Goal: Task Accomplishment & Management: Use online tool/utility

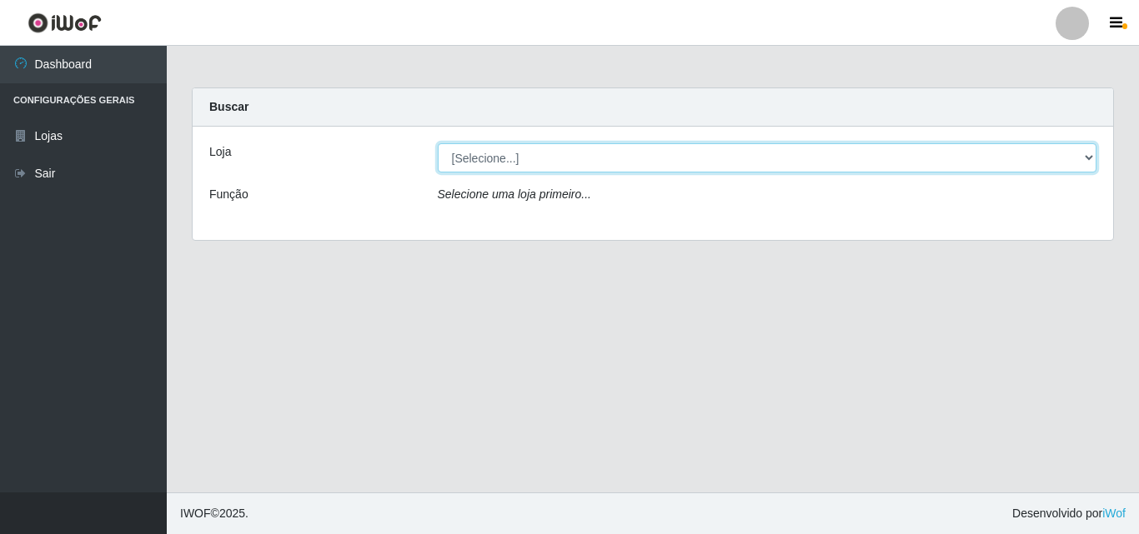
click at [1094, 160] on select "[Selecione...] BomQueSó Agreste - Loja 3" at bounding box center [768, 157] width 660 height 29
click at [1087, 154] on select "[Selecione...] BomQueSó Agreste - Loja 3" at bounding box center [768, 157] width 660 height 29
click at [1089, 153] on select "[Selecione...] BomQueSó Agreste - Loja 3" at bounding box center [768, 157] width 660 height 29
select select "215"
click at [438, 143] on select "[Selecione...] BomQueSó Agreste - Loja 3" at bounding box center [768, 157] width 660 height 29
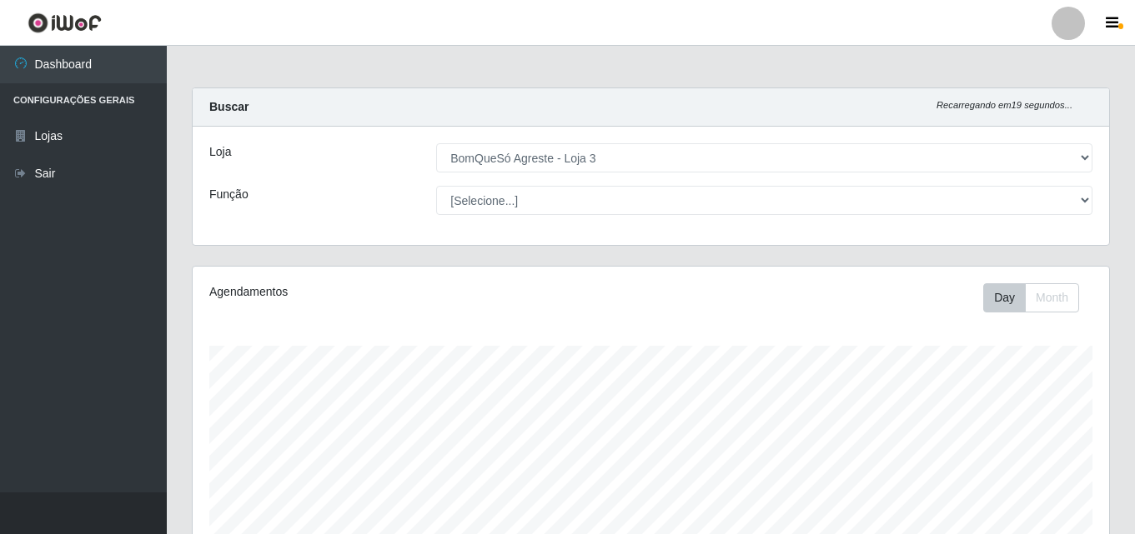
scroll to position [346, 916]
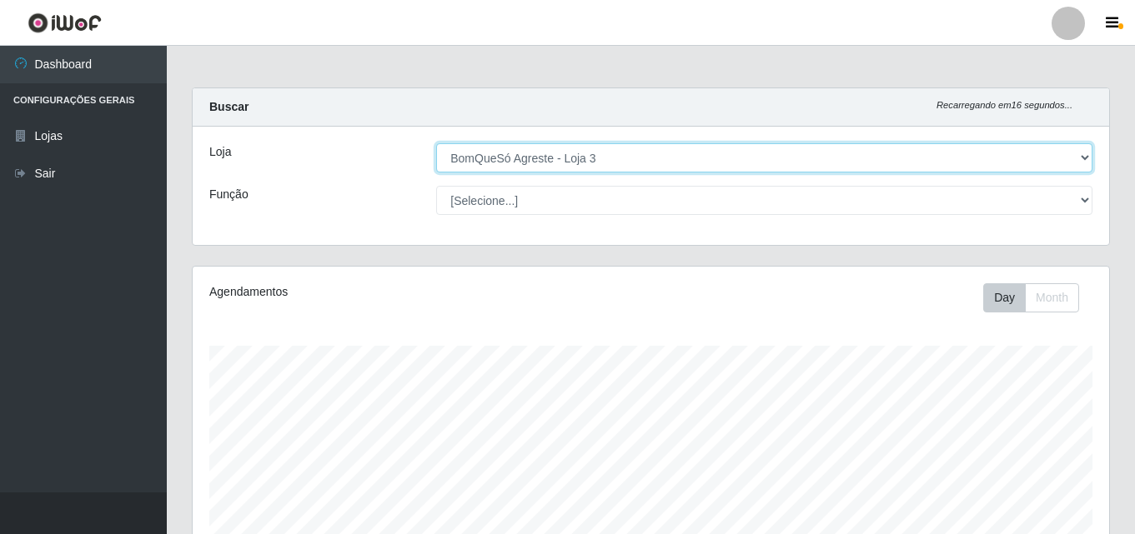
click at [1086, 164] on select "[Selecione...] BomQueSó Agreste - Loja 3" at bounding box center [764, 157] width 656 height 29
click at [436, 143] on select "[Selecione...] BomQueSó Agreste - Loja 3" at bounding box center [764, 157] width 656 height 29
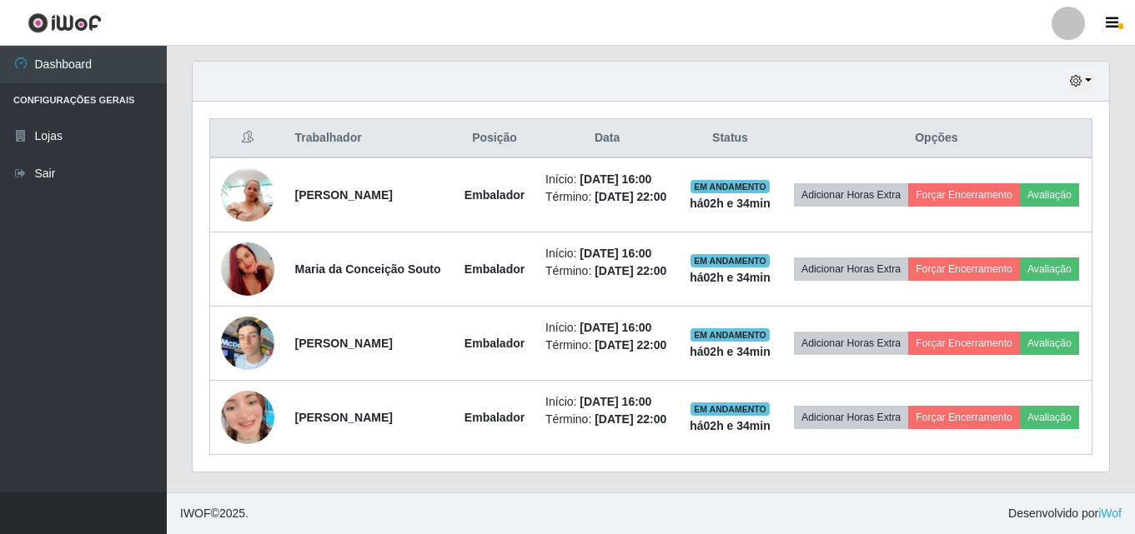
scroll to position [584, 0]
click at [1087, 74] on button "button" at bounding box center [1080, 81] width 23 height 19
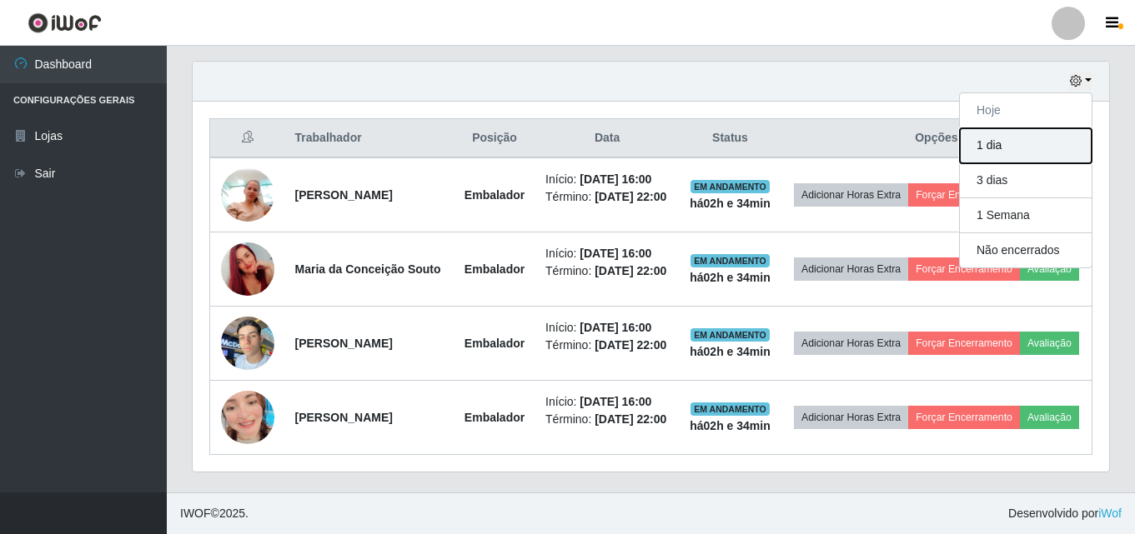
click at [1047, 131] on button "1 dia" at bounding box center [1026, 145] width 132 height 35
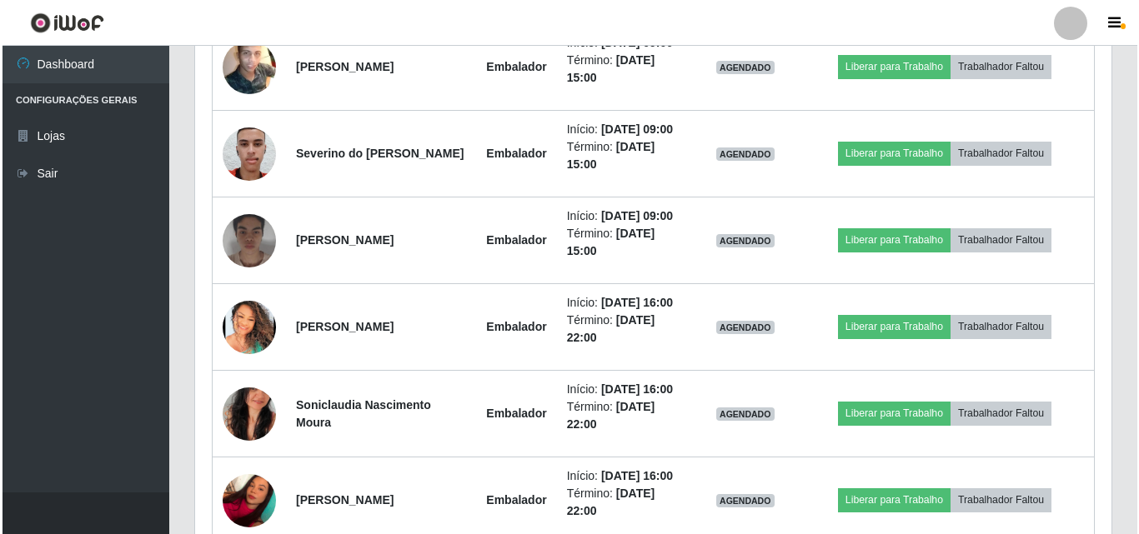
scroll to position [1084, 0]
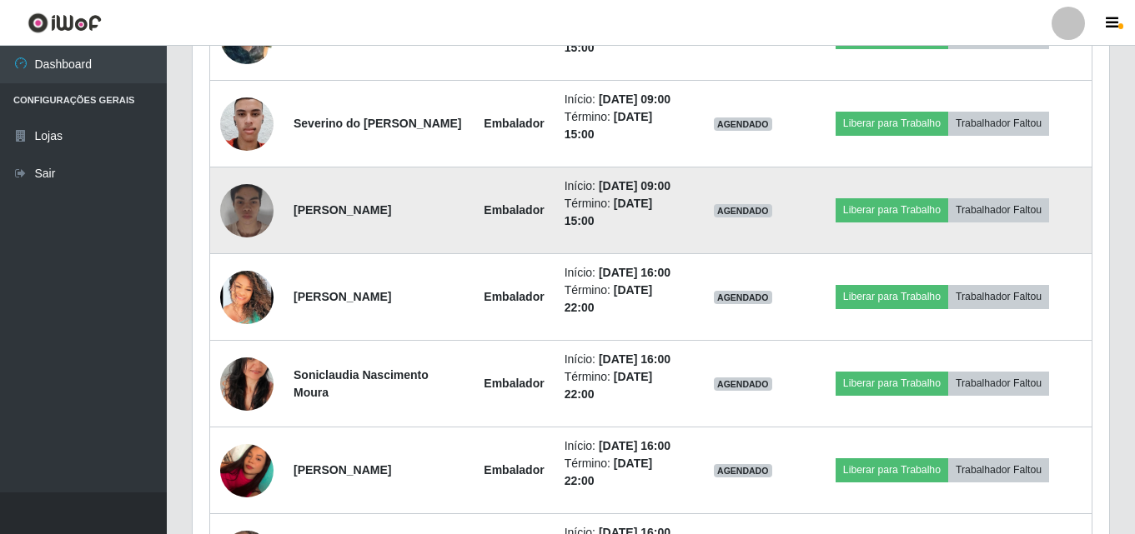
click at [242, 244] on img at bounding box center [246, 211] width 53 height 67
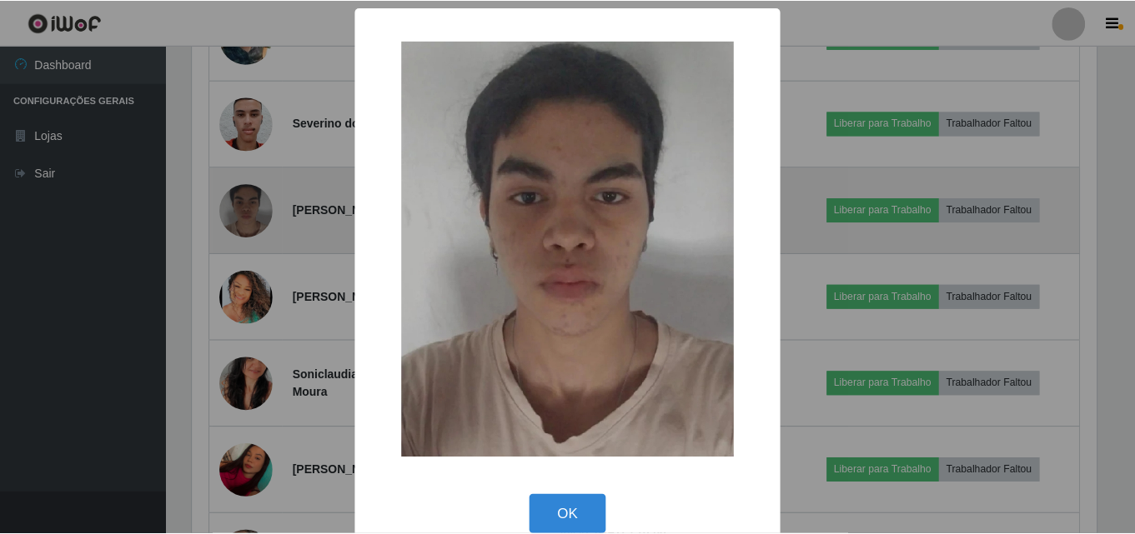
scroll to position [346, 908]
click at [248, 319] on div "× OK Cancel" at bounding box center [569, 267] width 1139 height 534
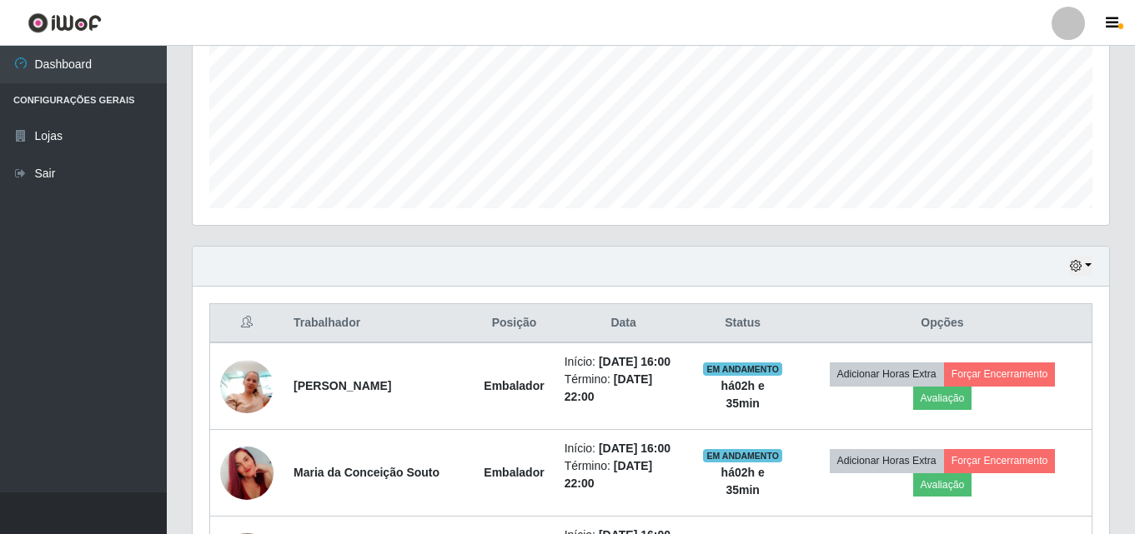
scroll to position [380, 0]
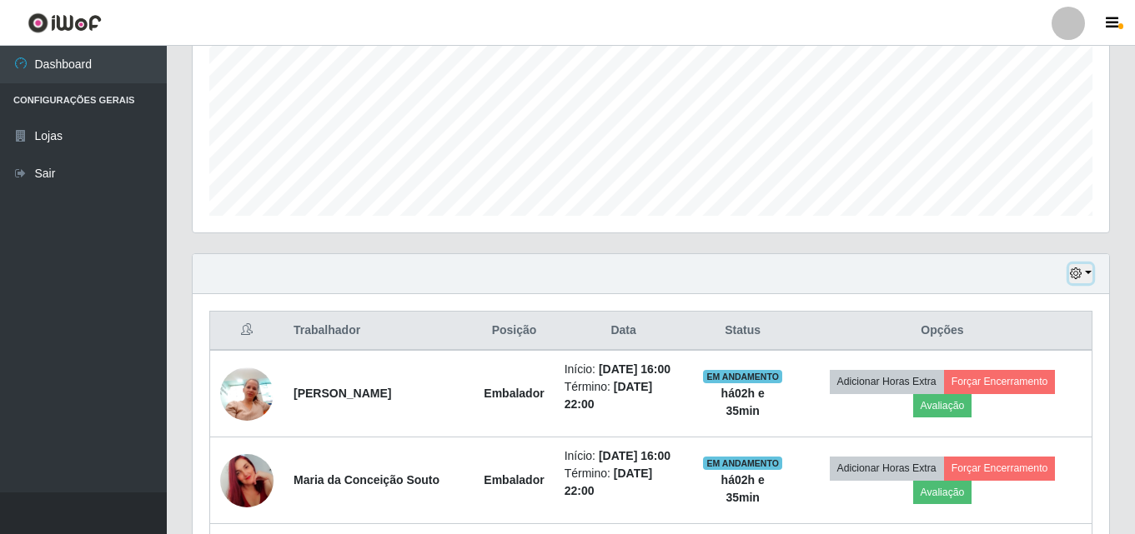
click at [1092, 275] on button "button" at bounding box center [1080, 273] width 23 height 19
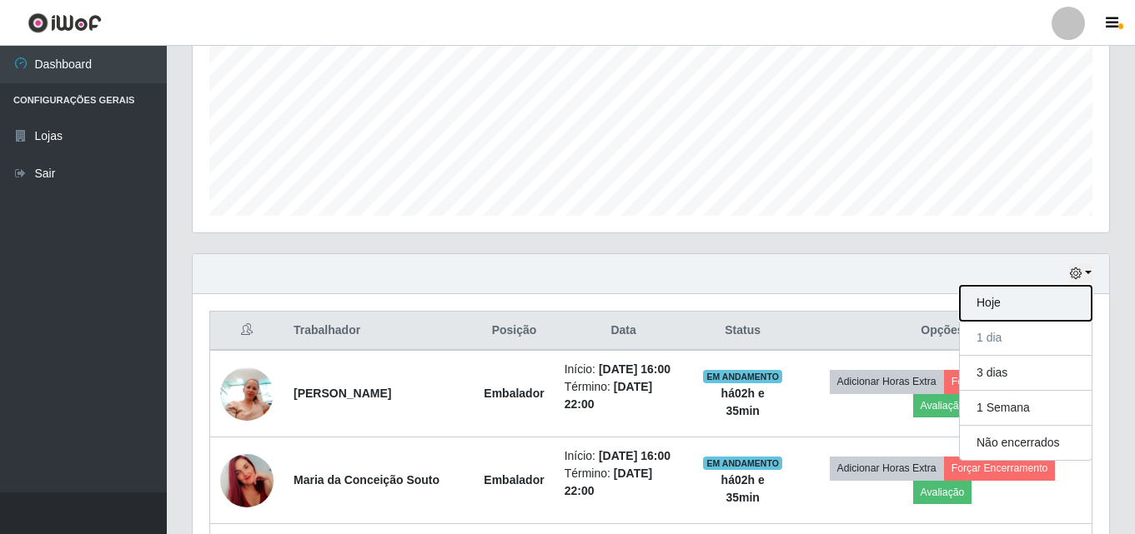
click at [1044, 299] on button "Hoje" at bounding box center [1026, 303] width 132 height 35
